Goal: Task Accomplishment & Management: Use online tool/utility

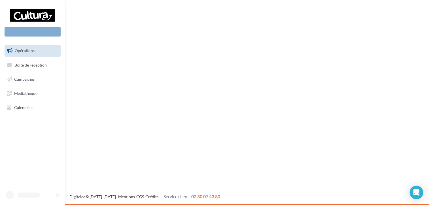
click at [35, 48] on span "Opérations" at bounding box center [25, 50] width 20 height 5
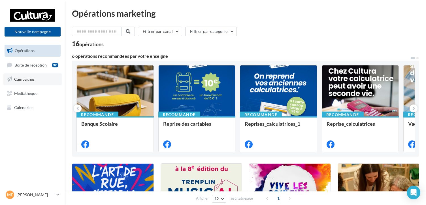
click at [34, 76] on link "Campagnes" at bounding box center [32, 79] width 58 height 12
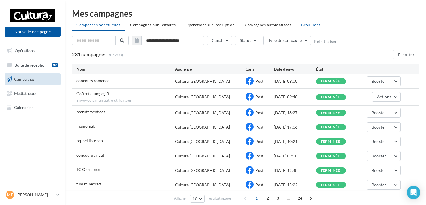
click at [309, 25] on span "Brouillons" at bounding box center [311, 24] width 20 height 5
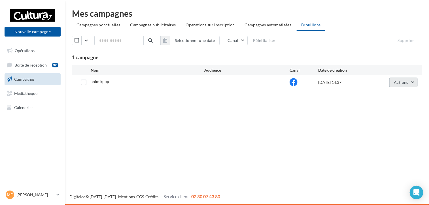
click at [411, 82] on button "Actions" at bounding box center [403, 83] width 28 height 10
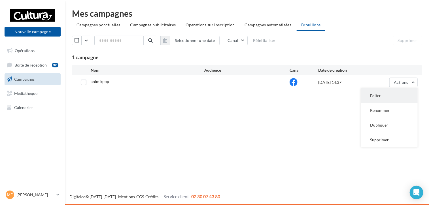
click at [387, 93] on button "Editer" at bounding box center [389, 95] width 57 height 15
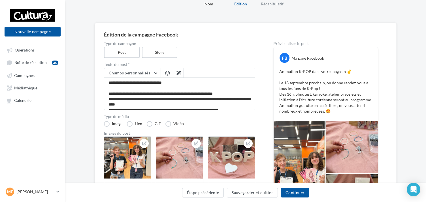
scroll to position [26, 0]
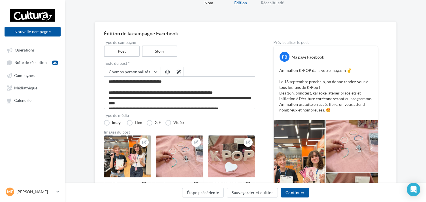
click at [273, 114] on div "FB Ma page Facebook Animation K-POP dans votre magasin ✌ Le [DATE] prochain, on…" at bounding box center [325, 83] width 104 height 74
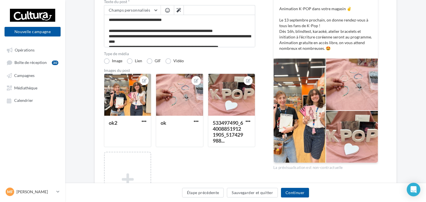
scroll to position [88, 0]
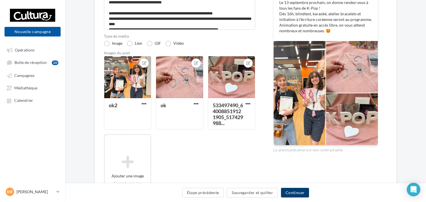
click at [291, 192] on button "Continuer" at bounding box center [295, 193] width 28 height 10
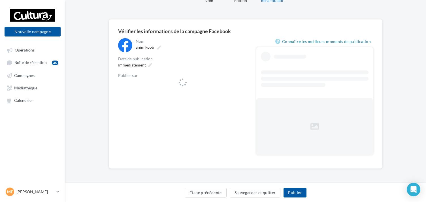
scroll to position [28, 0]
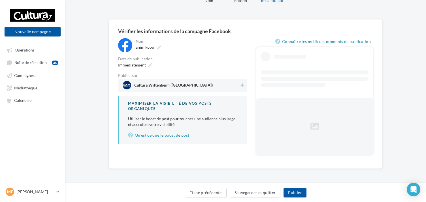
click at [207, 84] on span "Cultura Wittenheim (Wittenheim)" at bounding box center [181, 85] width 117 height 8
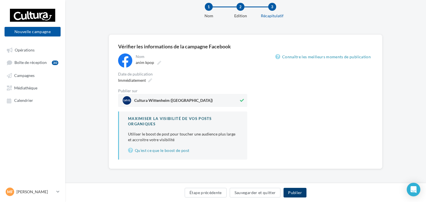
click at [295, 191] on button "Publier" at bounding box center [294, 193] width 23 height 10
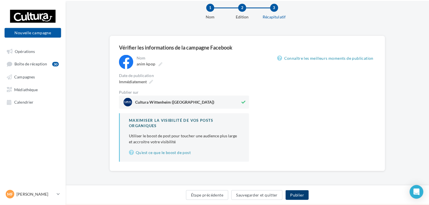
scroll to position [10, 0]
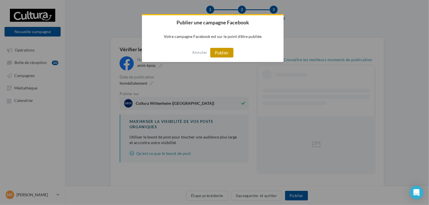
click at [226, 51] on button "Publier" at bounding box center [221, 53] width 23 height 10
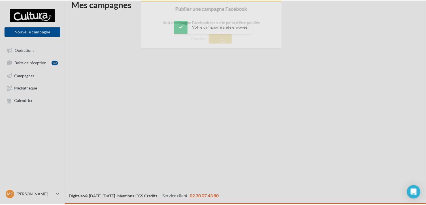
scroll to position [9, 0]
